Goal: Information Seeking & Learning: Learn about a topic

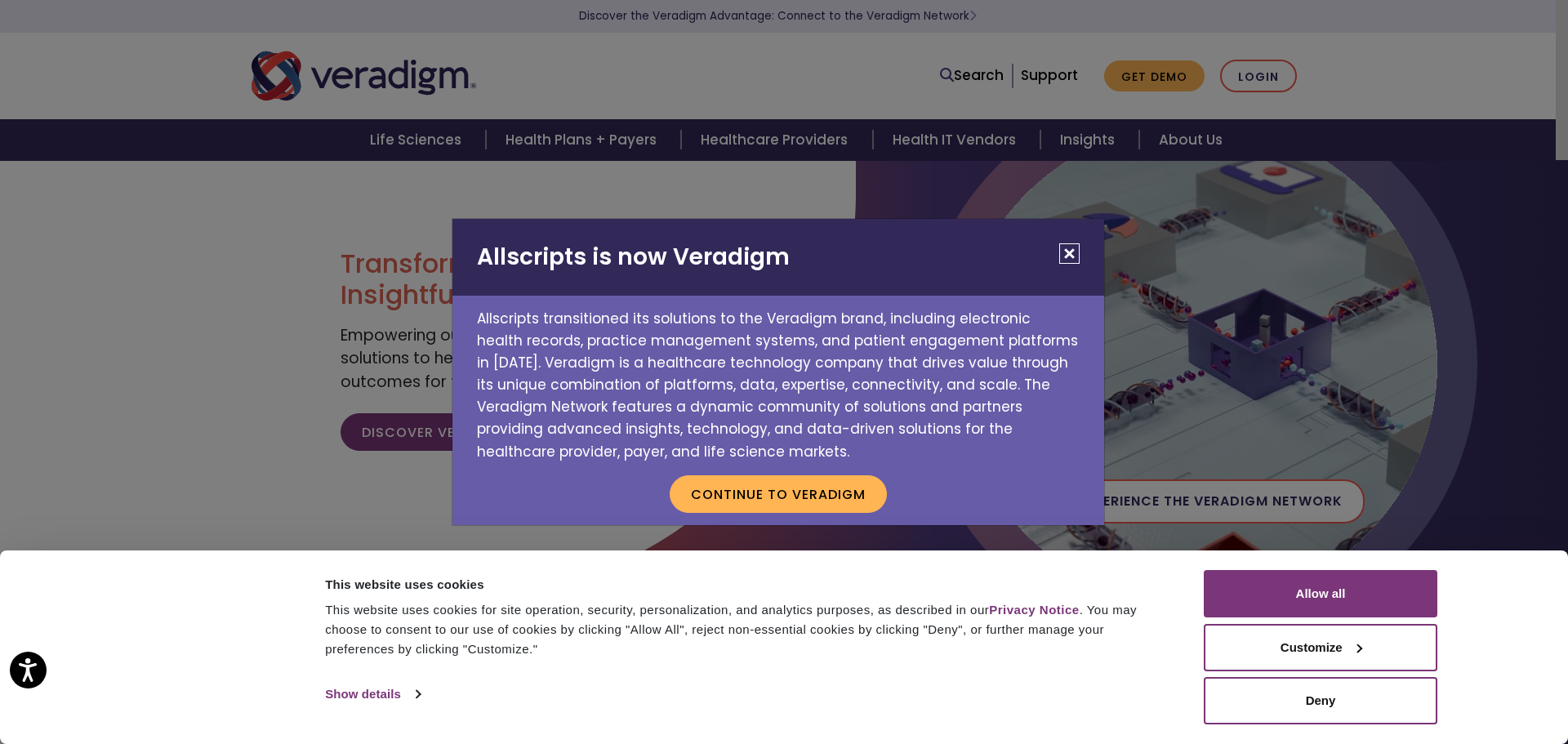
click at [1070, 245] on button "Close" at bounding box center [1069, 253] width 21 height 21
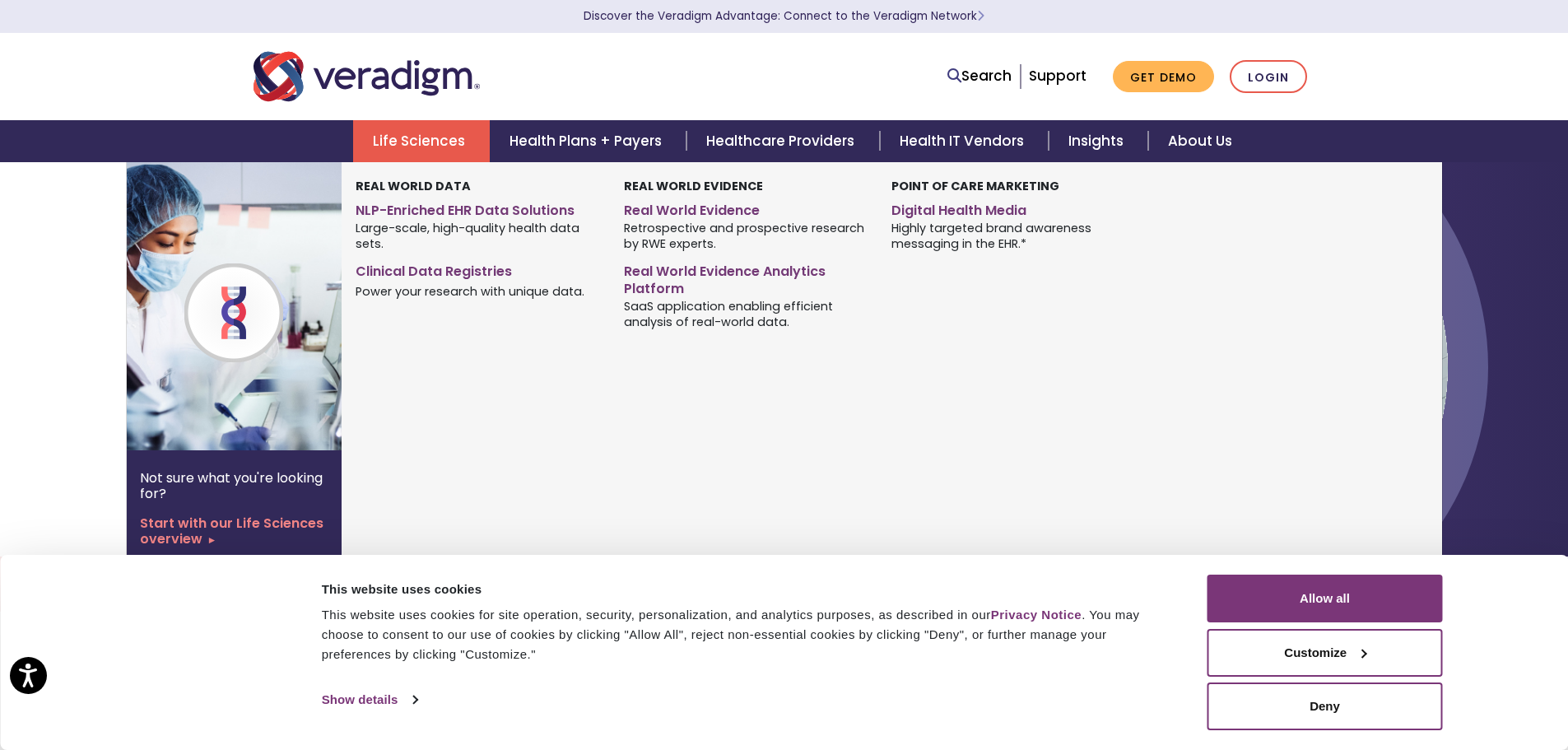
click at [432, 135] on link "Life Sciences" at bounding box center [421, 141] width 136 height 42
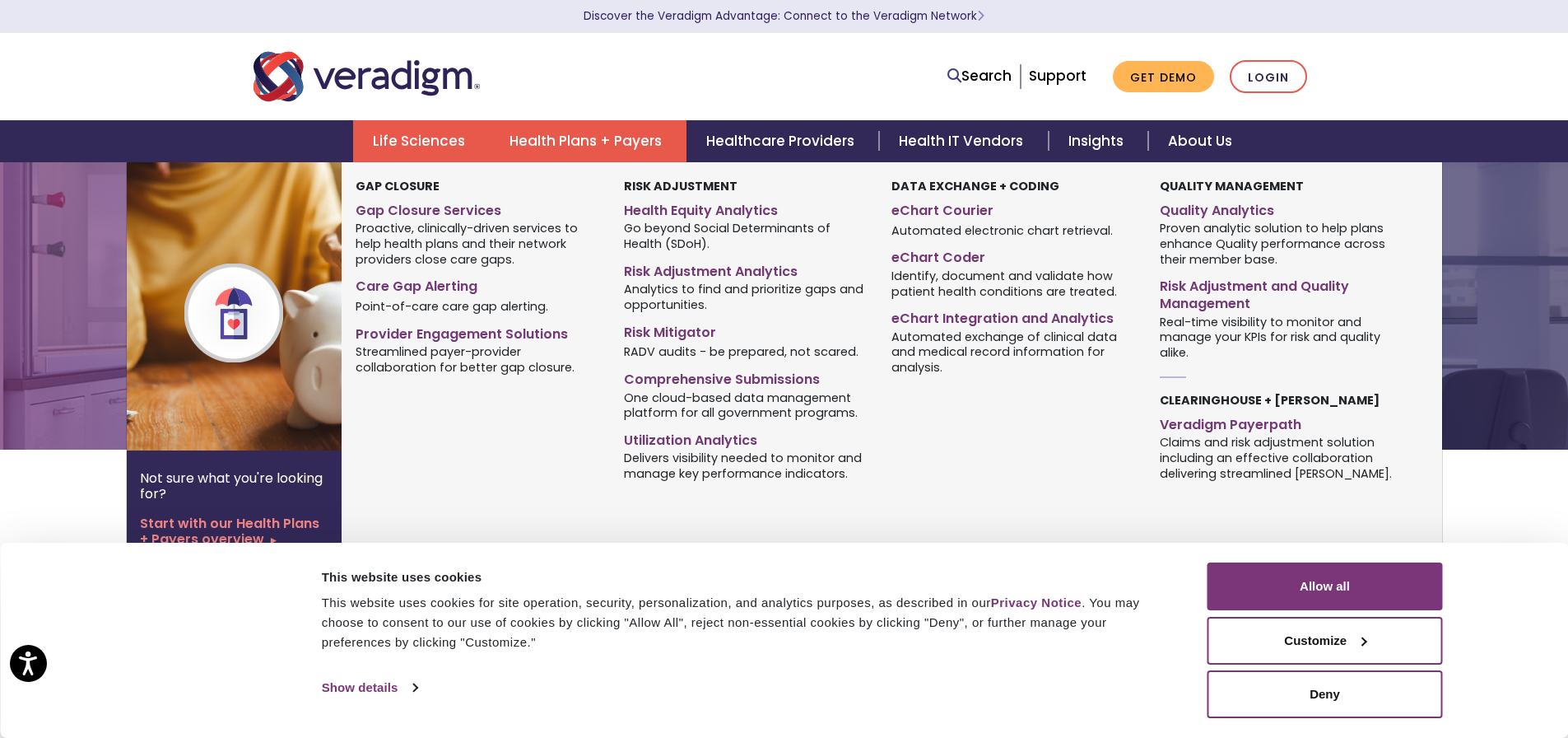
click at [659, 144] on link "Health Plans + Payers" at bounding box center [588, 141] width 197 height 41
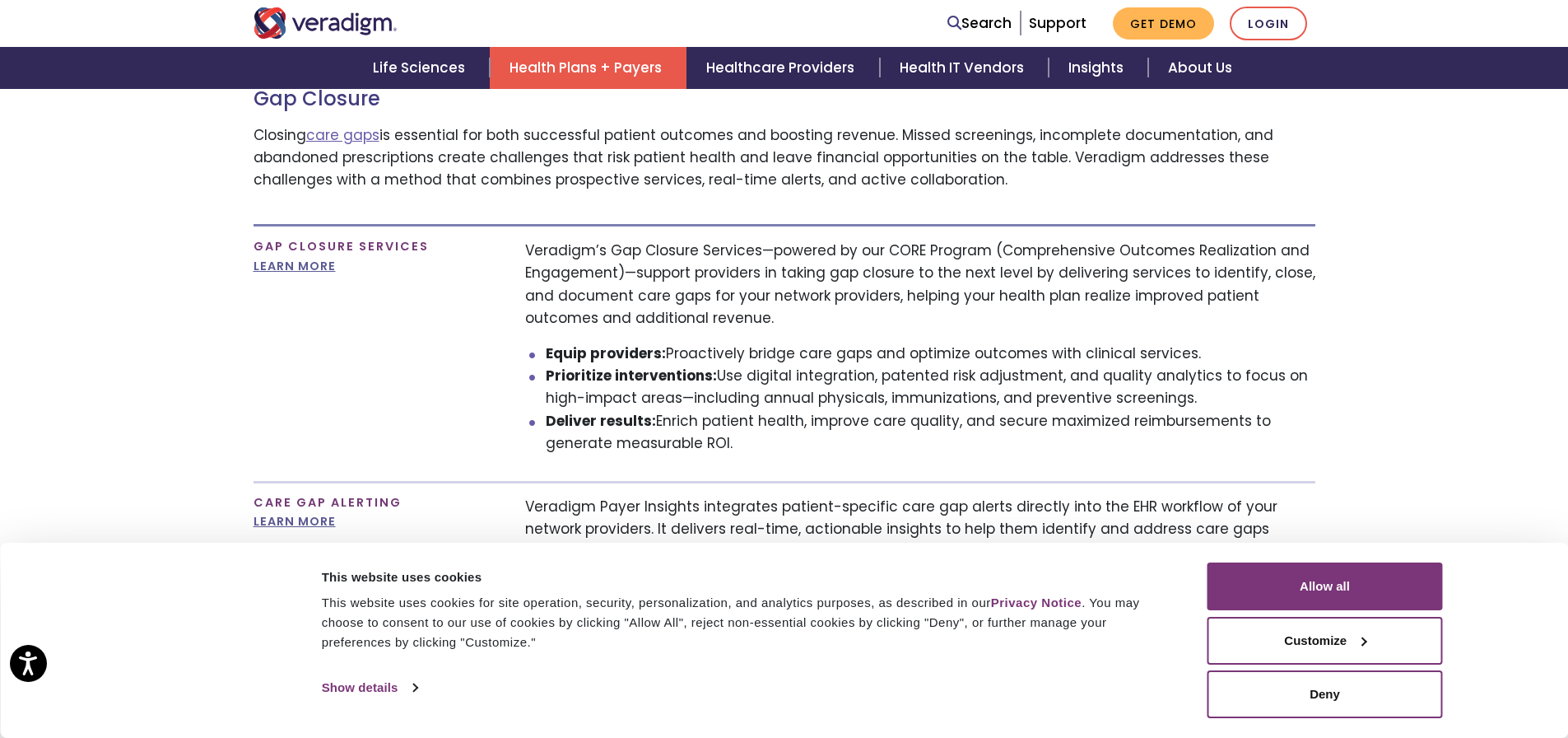
scroll to position [1152, 0]
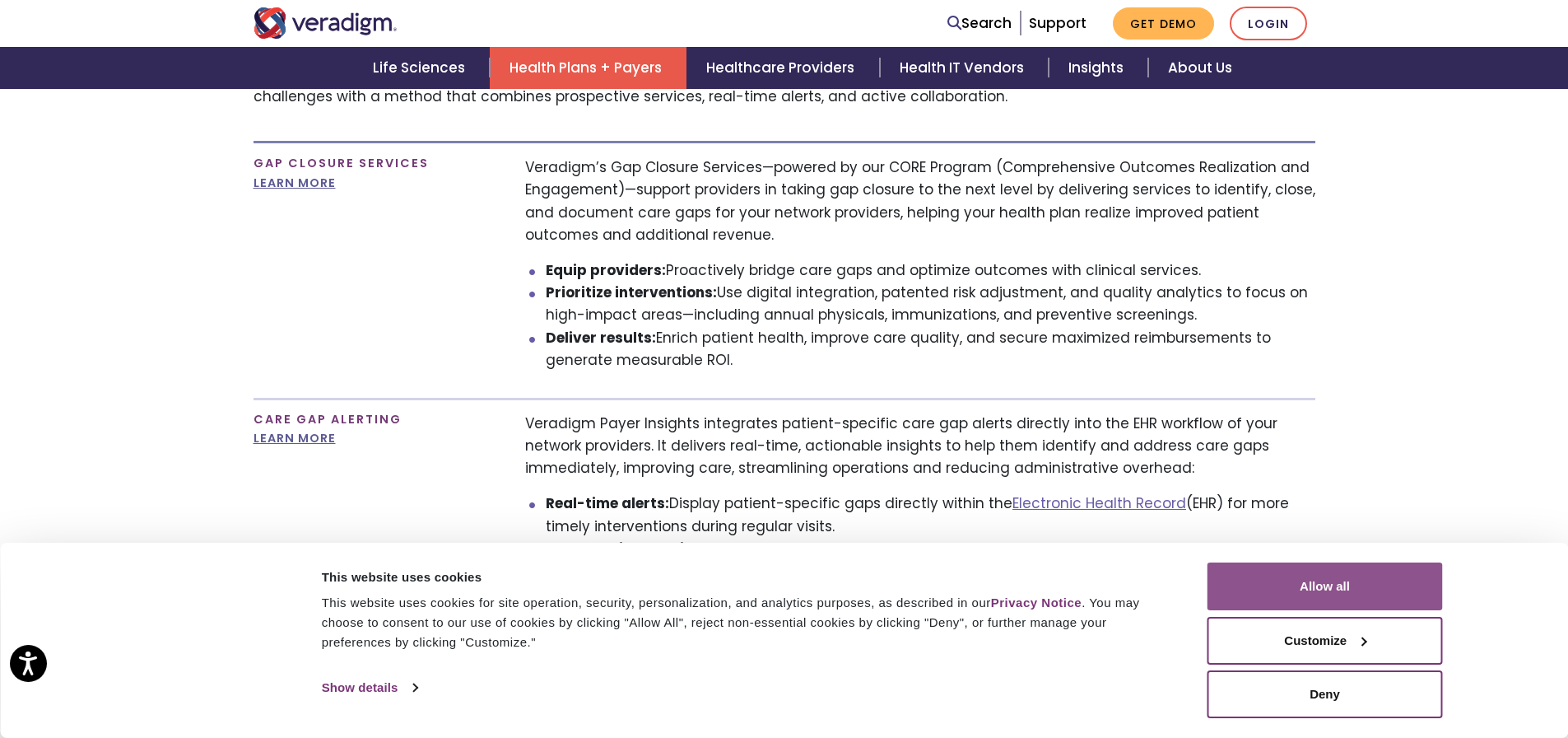
click at [1345, 575] on button "Allow all" at bounding box center [1325, 586] width 235 height 47
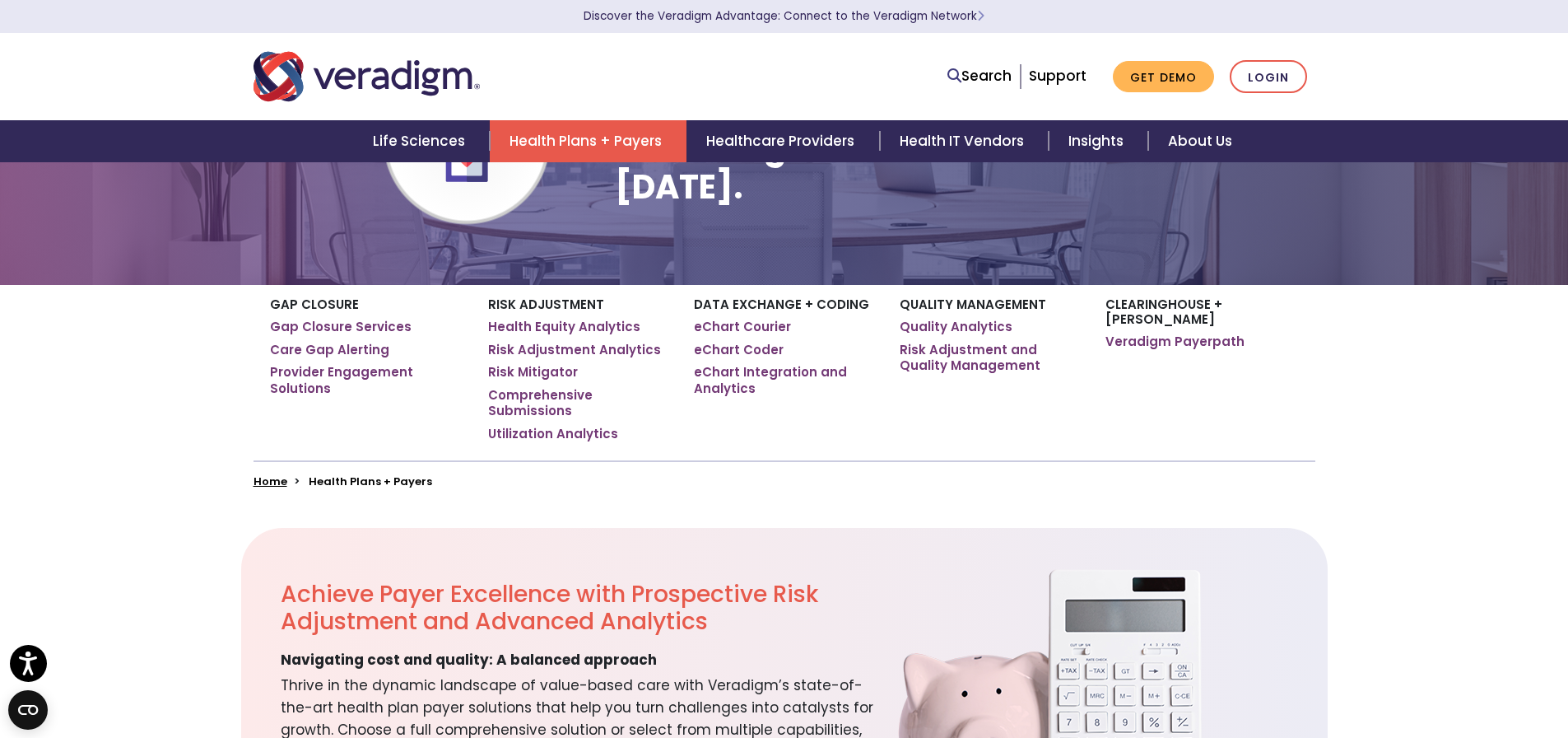
scroll to position [0, 0]
